Goal: Task Accomplishment & Management: Use online tool/utility

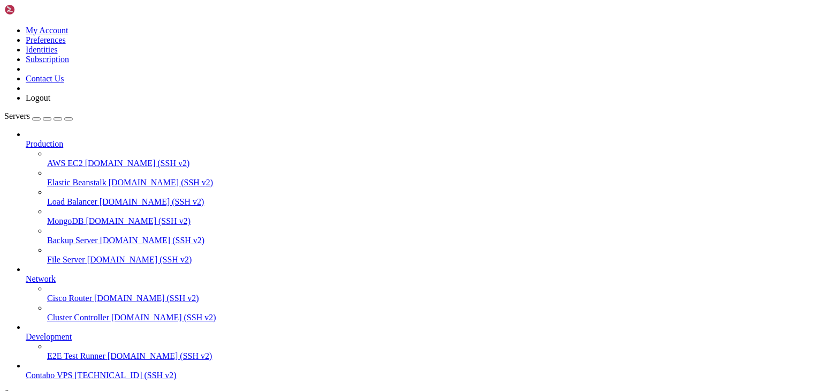
scroll to position [2720, 0]
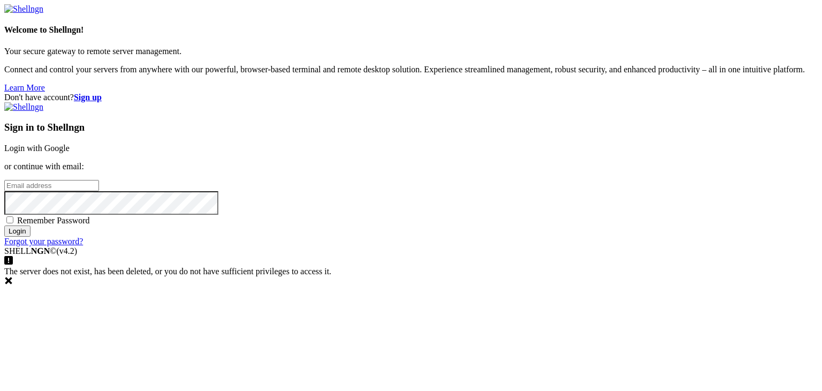
click at [70, 147] on link "Login with Google" at bounding box center [36, 147] width 65 height 9
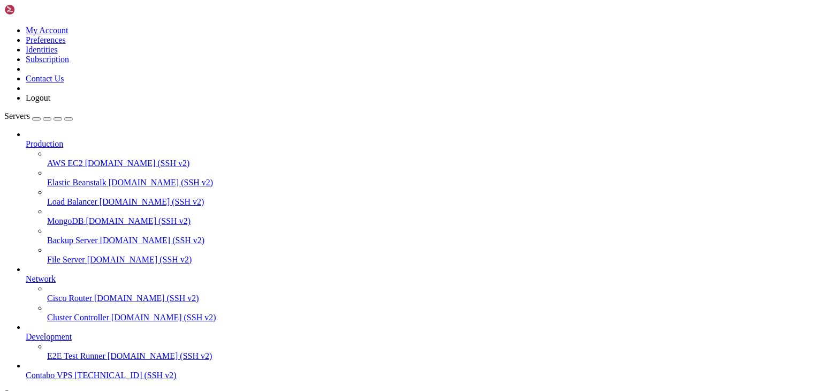
scroll to position [41, 0]
click at [72, 370] on span "Contabo VPS" at bounding box center [49, 374] width 47 height 9
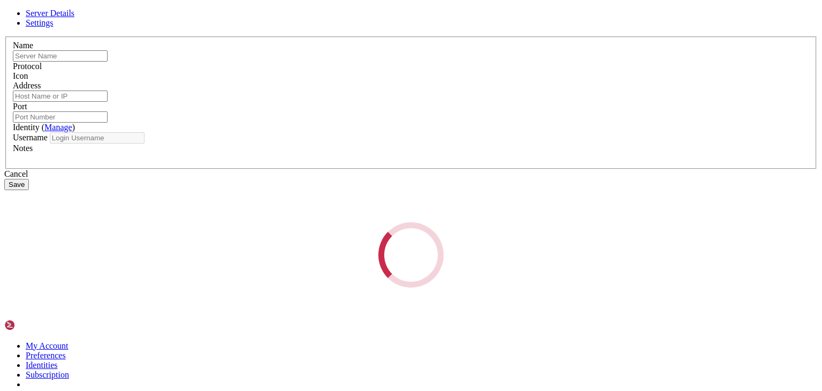
type input "Contabo VPS"
type input "[TECHNICAL_ID]"
type input "22"
type input "root"
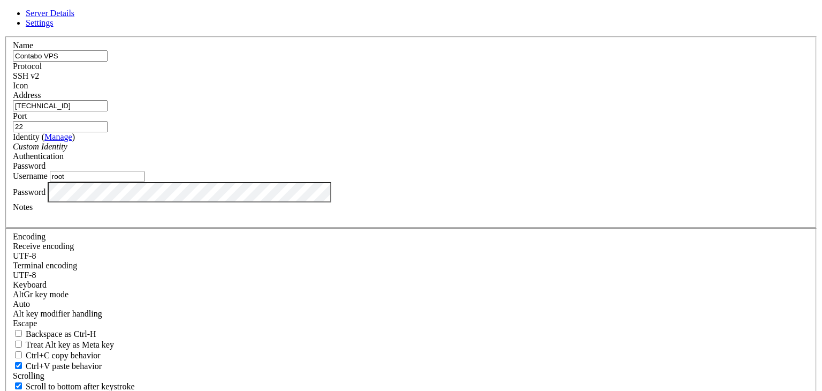
click at [108, 111] on input "[TECHNICAL_ID]" at bounding box center [60, 105] width 95 height 11
paste input "[TECHNICAL_ID]"
type input "[TECHNICAL_ID]"
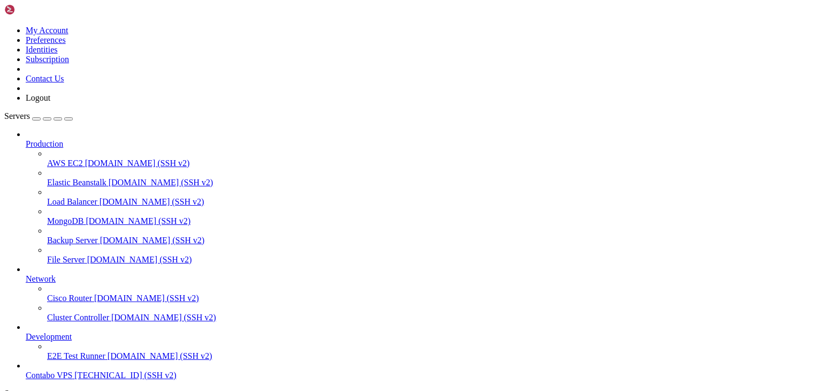
click at [70, 370] on span "Contabo VPS" at bounding box center [49, 374] width 47 height 9
